Goal: Feedback & Contribution: Submit feedback/report problem

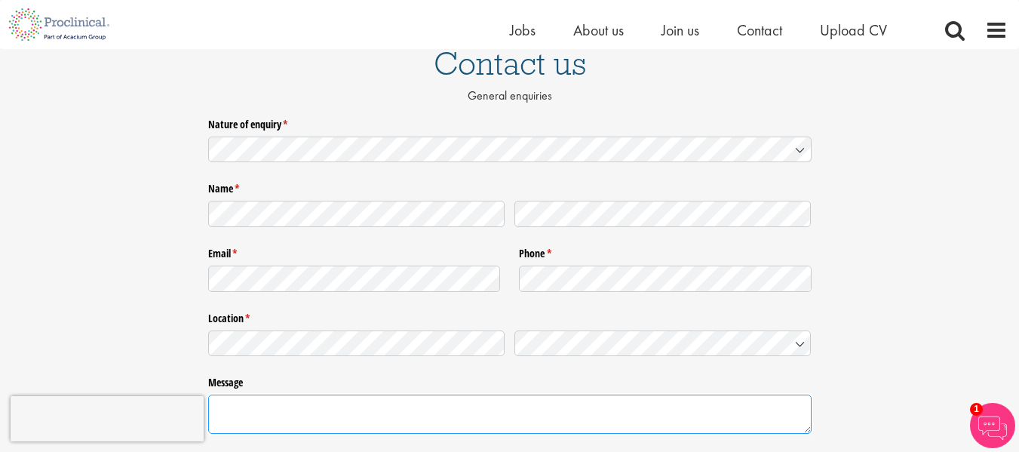
click at [332, 413] on textarea "Message" at bounding box center [510, 414] width 604 height 39
paste textarea "Dear Friends and Colleagues, It is our privilege and honour to invite you to at…"
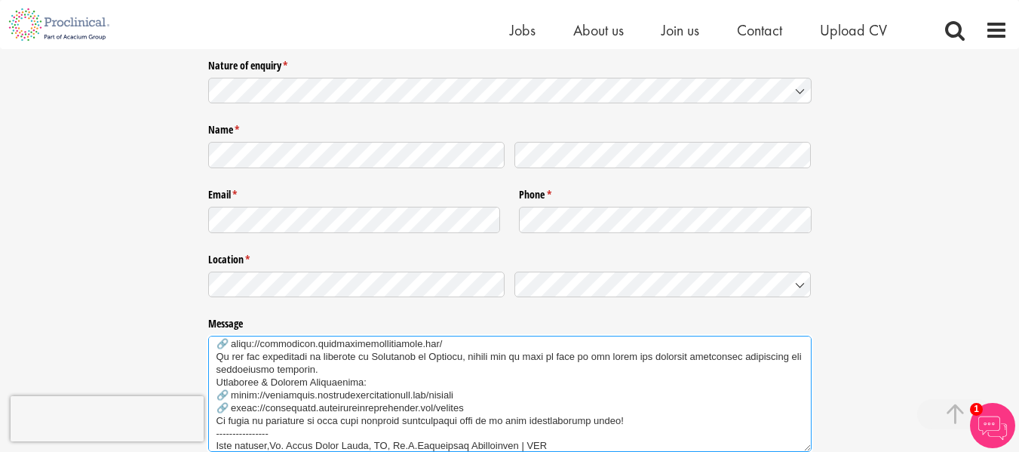
scroll to position [340, 0]
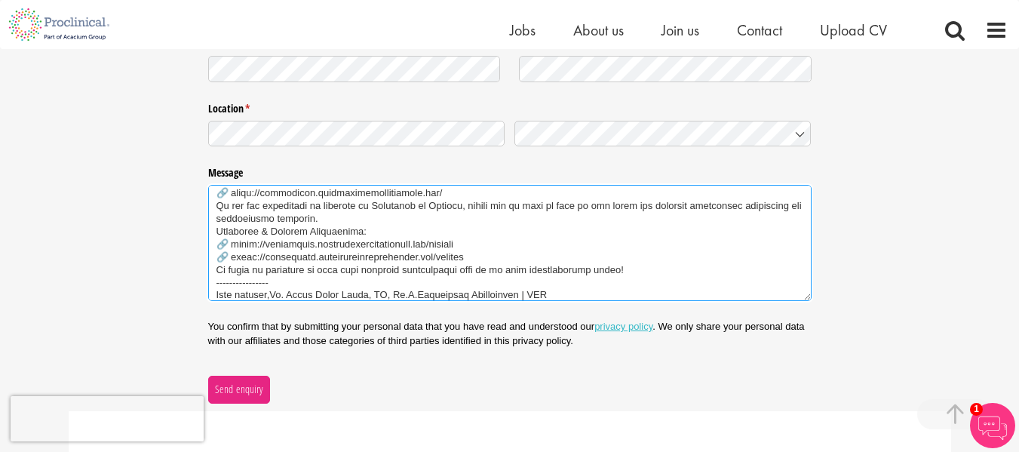
click at [469, 282] on textarea "Message" at bounding box center [510, 243] width 604 height 116
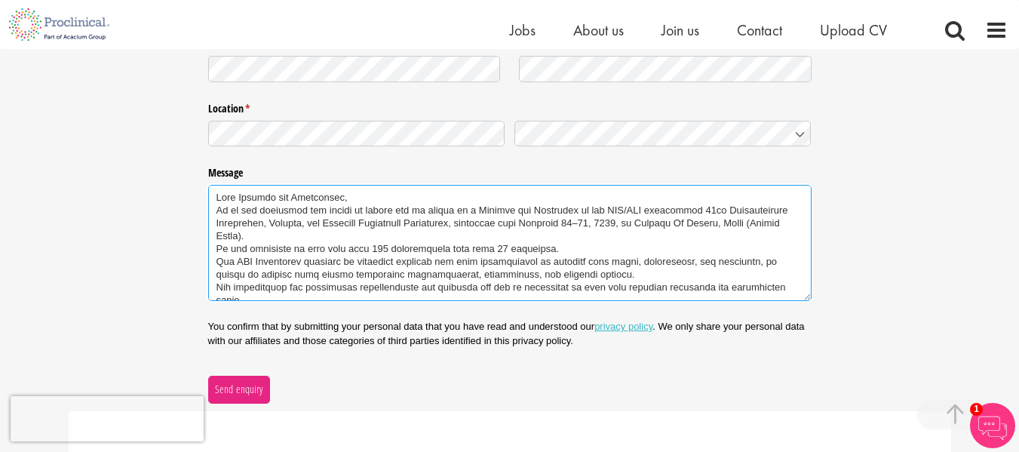
click at [455, 257] on textarea "Message" at bounding box center [510, 243] width 604 height 116
click at [366, 200] on textarea "Message" at bounding box center [510, 243] width 604 height 116
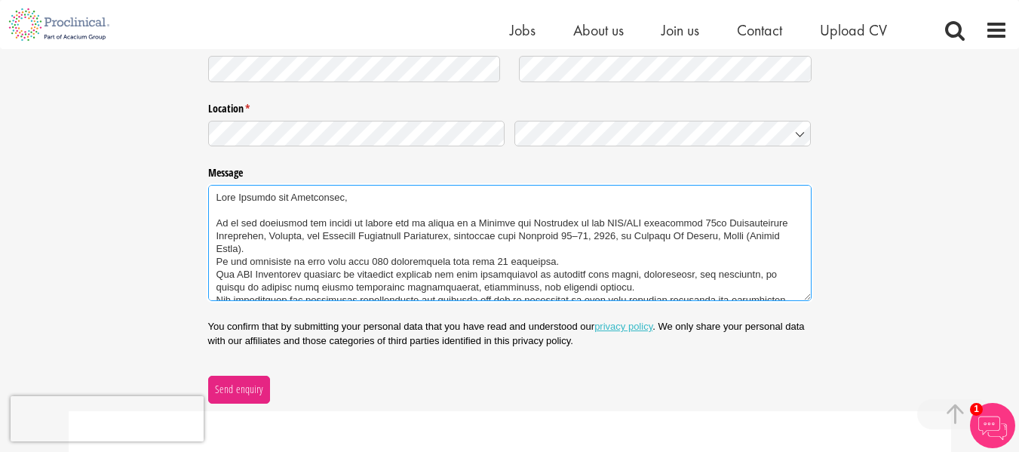
click at [305, 246] on textarea "Message" at bounding box center [510, 243] width 604 height 116
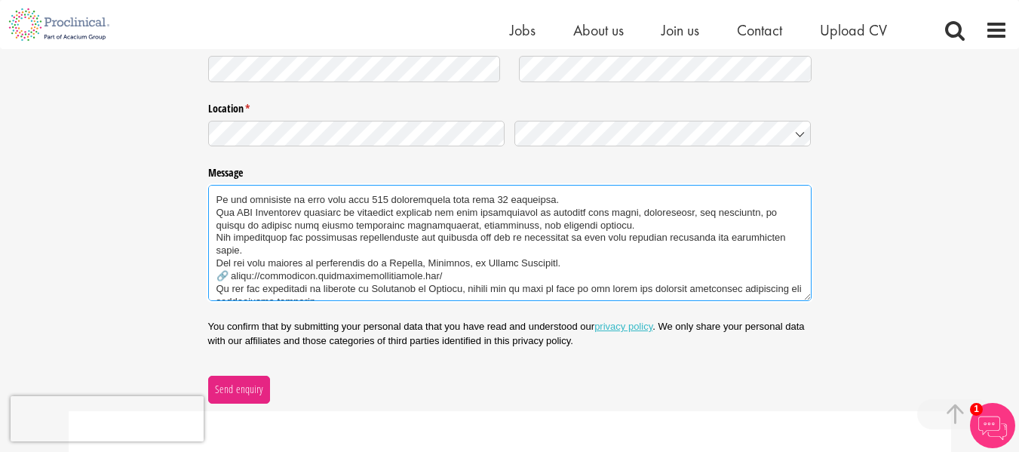
scroll to position [100, 0]
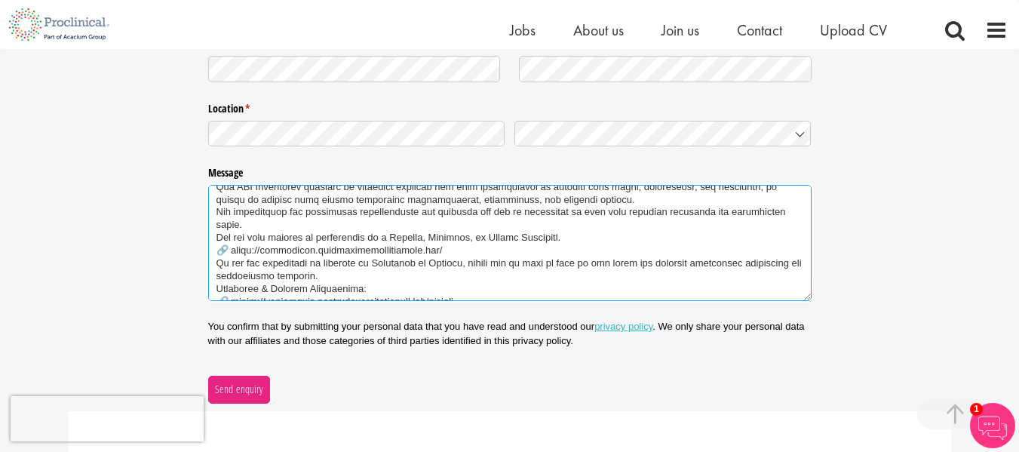
click at [247, 225] on textarea "Message" at bounding box center [510, 243] width 604 height 116
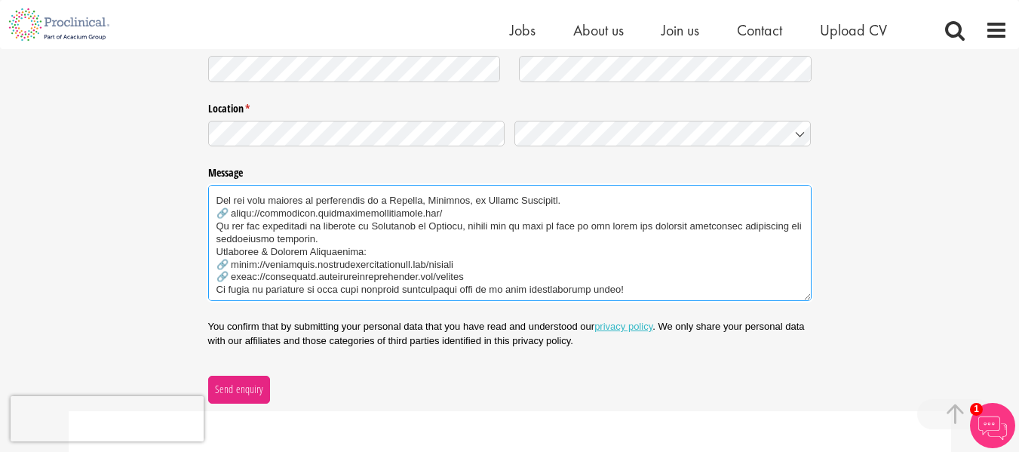
scroll to position [151, 0]
click at [454, 217] on textarea "Message" at bounding box center [510, 243] width 604 height 116
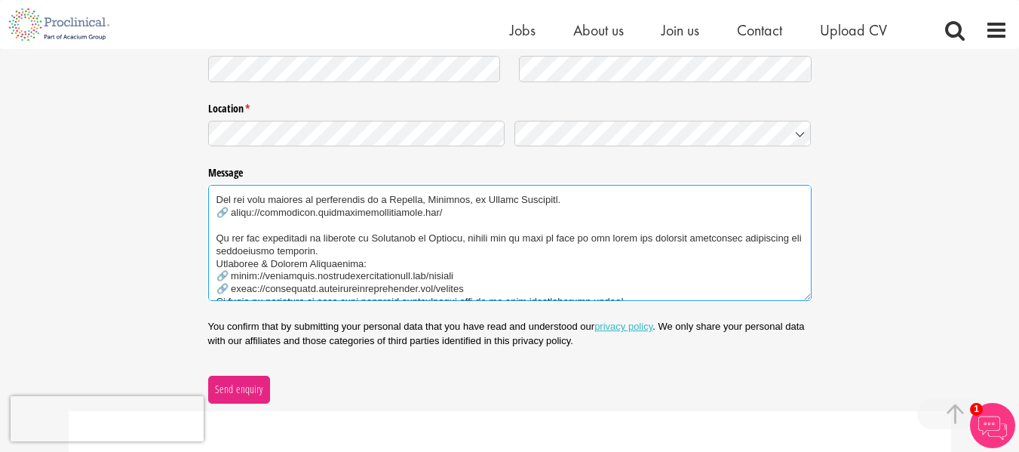
scroll to position [176, 0]
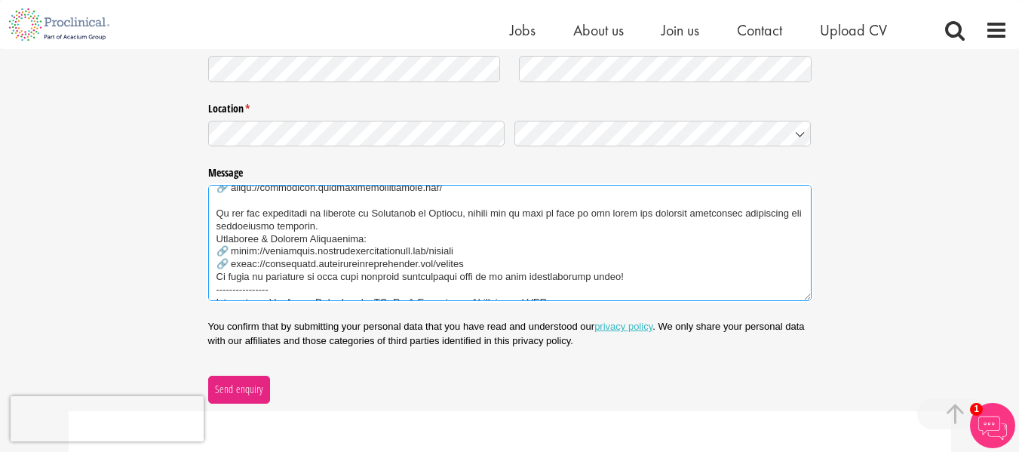
click at [366, 238] on textarea "Message" at bounding box center [510, 243] width 604 height 116
click at [216, 235] on textarea "Message" at bounding box center [510, 243] width 604 height 116
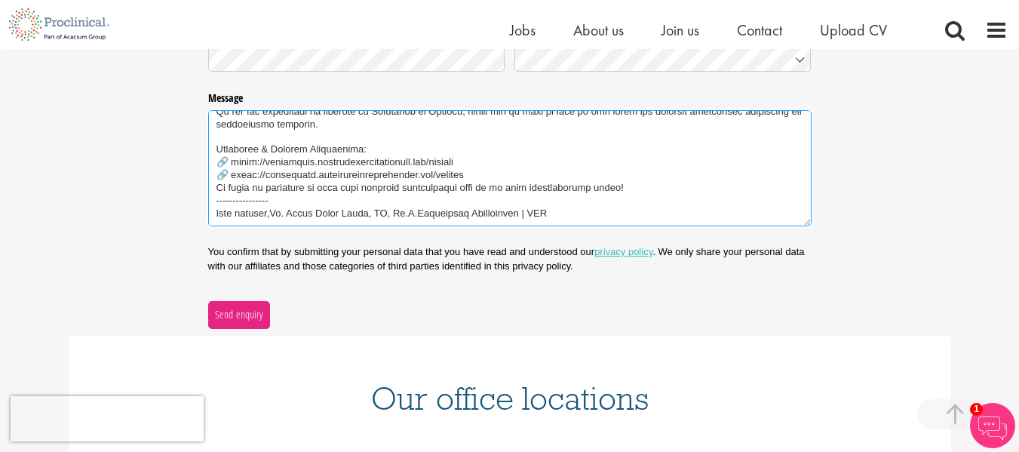
scroll to position [415, 0]
click at [650, 189] on textarea "Message" at bounding box center [510, 167] width 604 height 116
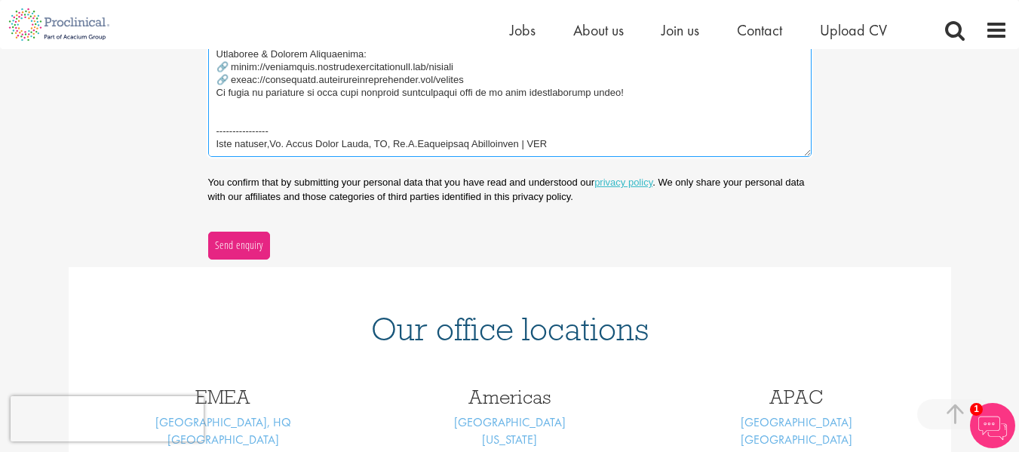
scroll to position [490, 0]
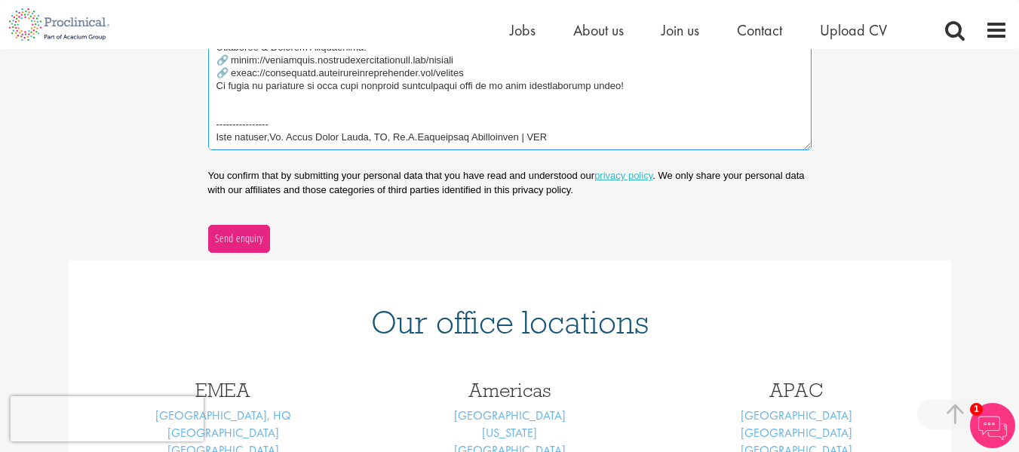
click at [438, 135] on textarea "Message" at bounding box center [510, 92] width 604 height 116
click at [432, 135] on textarea "Message" at bounding box center [510, 92] width 604 height 116
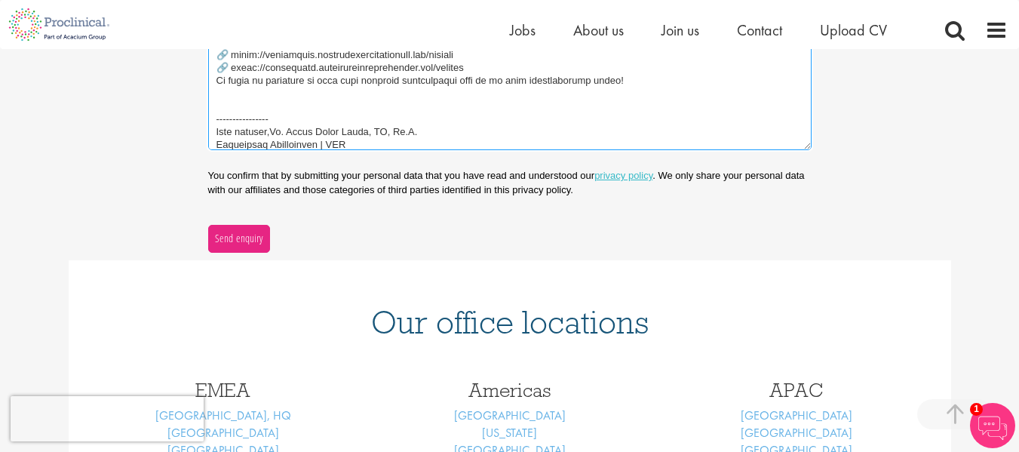
click at [281, 132] on textarea "Message" at bounding box center [510, 92] width 604 height 116
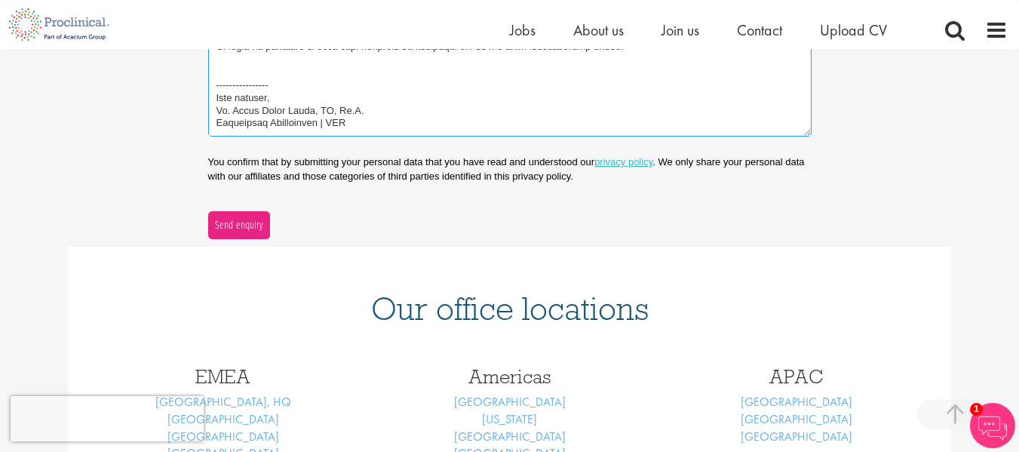
scroll to position [516, 0]
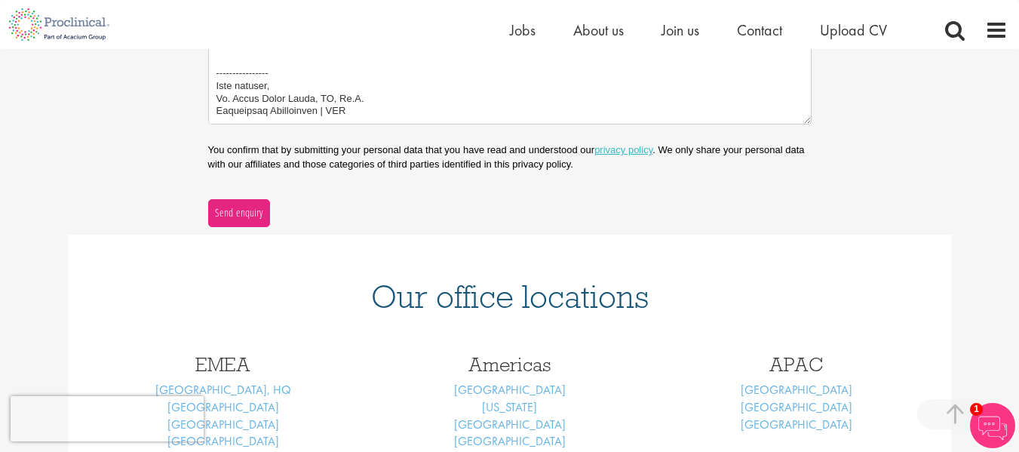
drag, startPoint x: 244, startPoint y: 98, endPoint x: 527, endPoint y: 126, distance: 284.3
click at [527, 126] on div "Message" at bounding box center [510, 56] width 604 height 145
type textarea "Dear Friends and Colleagues, It is our privilege and honour to invite you to at…"
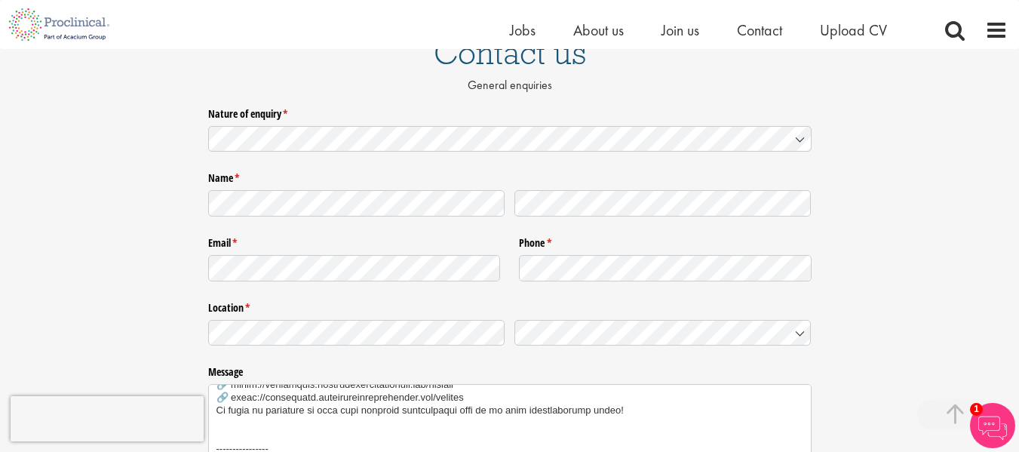
scroll to position [139, 0]
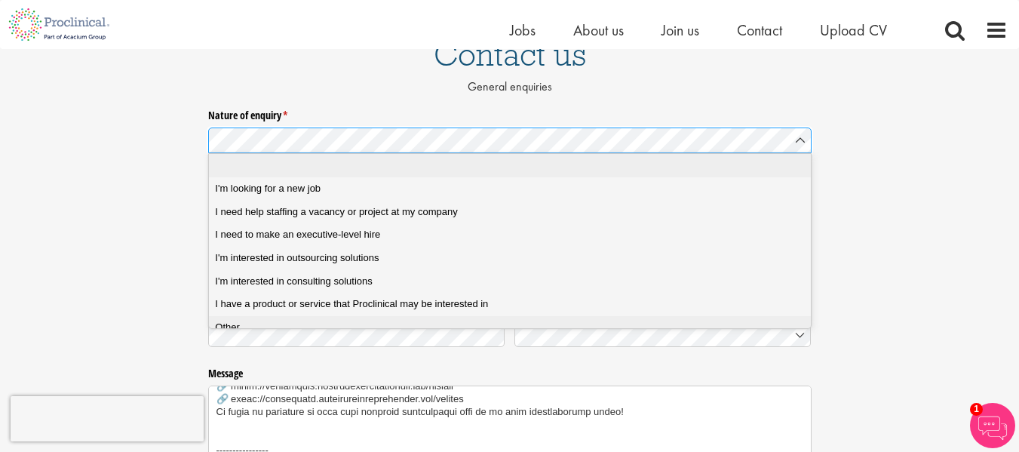
click at [254, 327] on div "Other" at bounding box center [515, 328] width 601 height 14
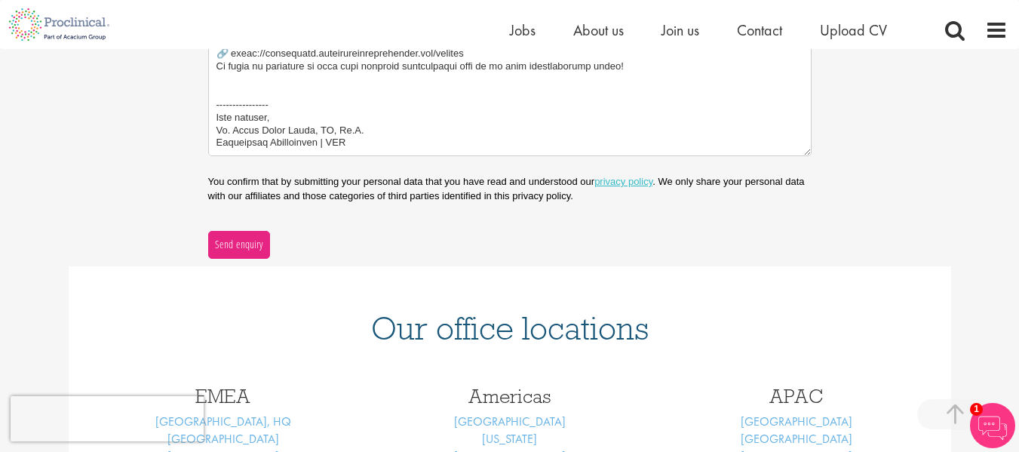
scroll to position [490, 0]
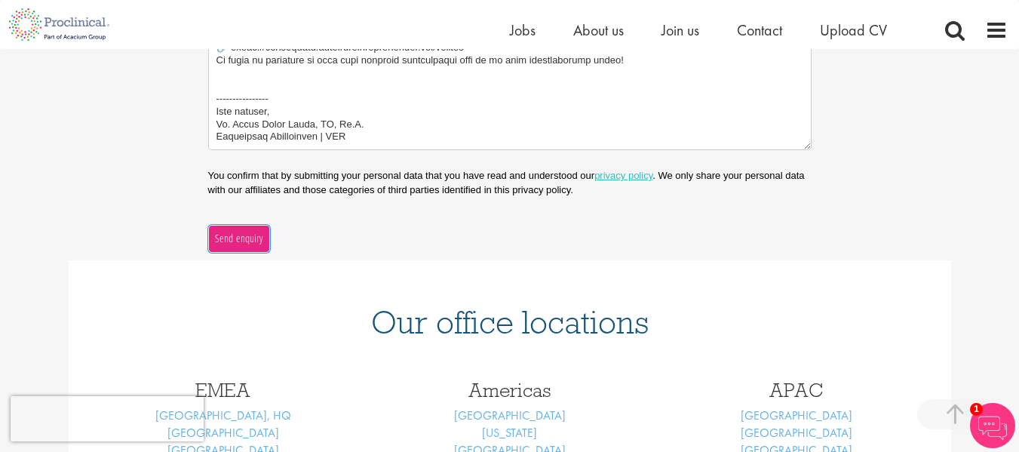
click at [250, 238] on span "Send enquiry" at bounding box center [238, 238] width 49 height 17
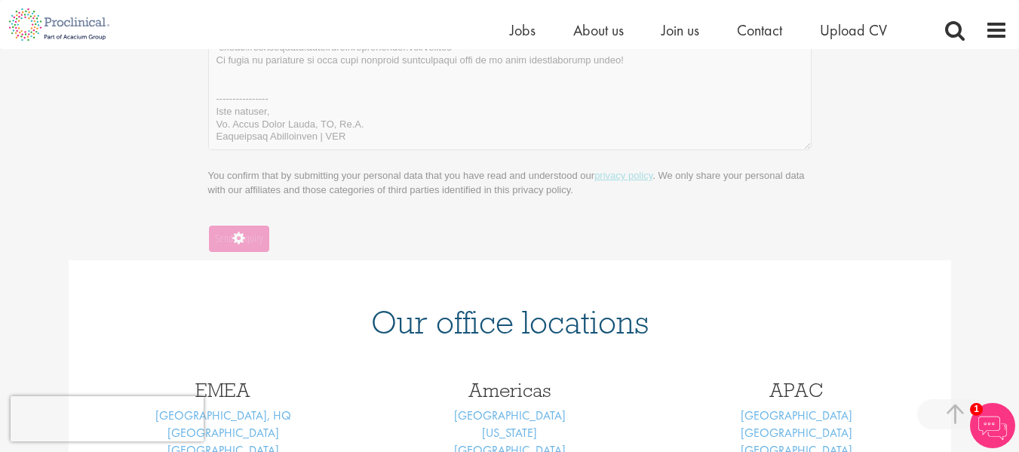
scroll to position [241, 0]
